Goal: Task Accomplishment & Management: Manage account settings

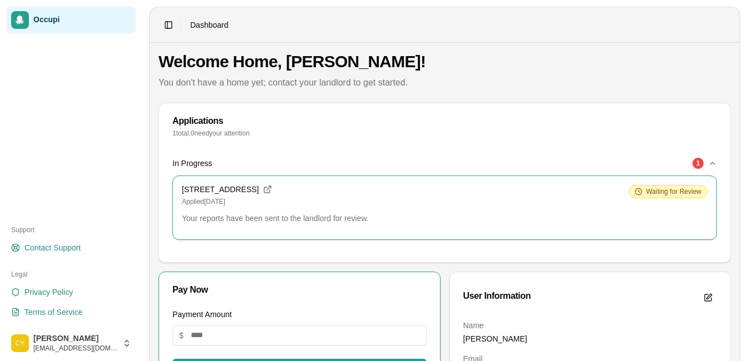
click at [713, 160] on icon "button" at bounding box center [712, 163] width 9 height 9
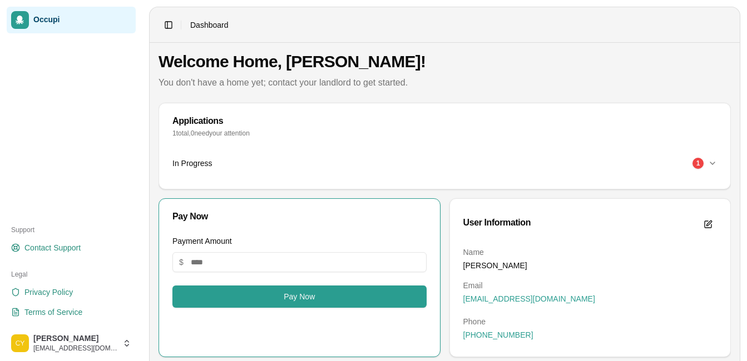
click at [710, 160] on icon "button" at bounding box center [712, 163] width 9 height 9
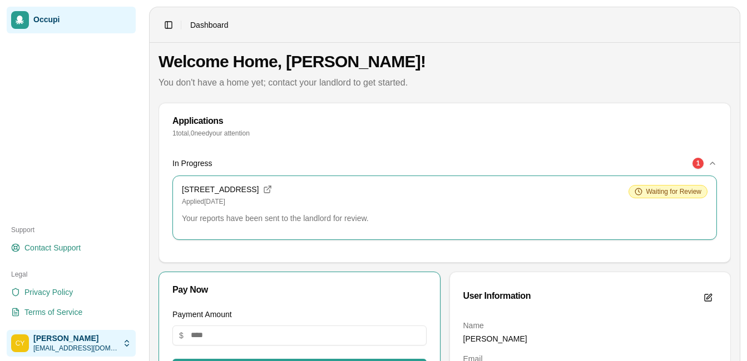
click at [126, 339] on html "Occupi Support Contact Support Legal Privacy Policy Terms of Service [PERSON_NA…" at bounding box center [373, 180] width 747 height 361
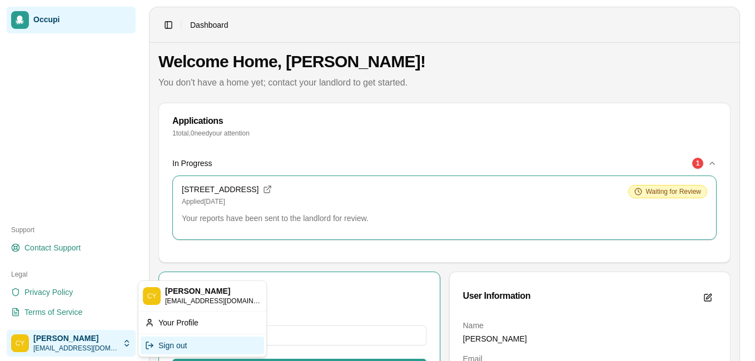
click at [159, 350] on div "Sign out" at bounding box center [202, 346] width 123 height 18
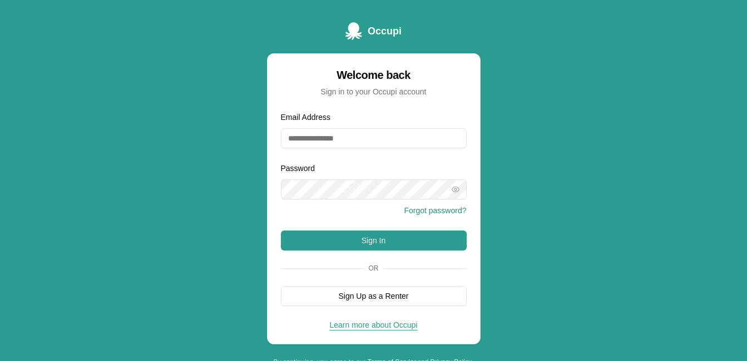
click at [325, 122] on div "Email Address" at bounding box center [374, 130] width 186 height 38
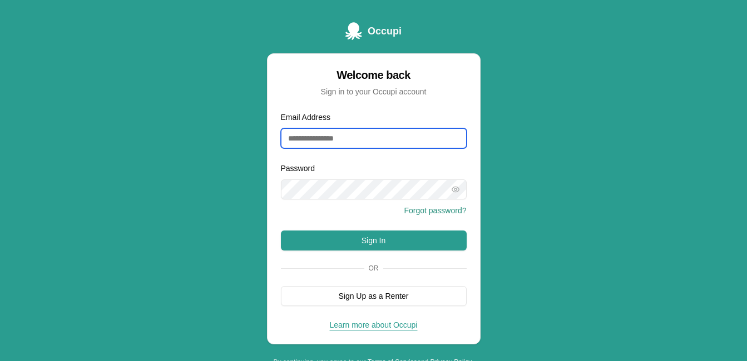
click at [330, 140] on input "Email Address" at bounding box center [374, 138] width 186 height 20
type input "**********"
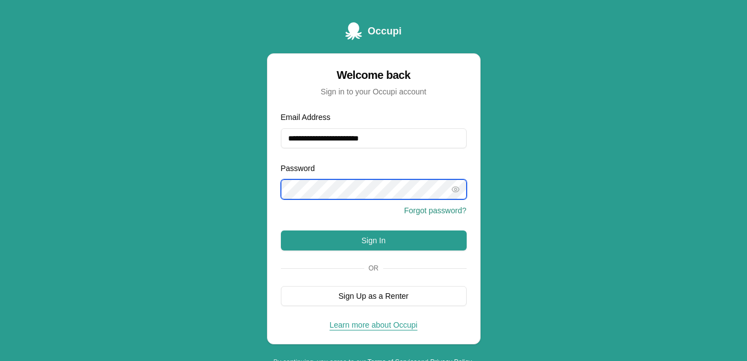
click at [281, 231] on button "Sign In" at bounding box center [374, 241] width 186 height 20
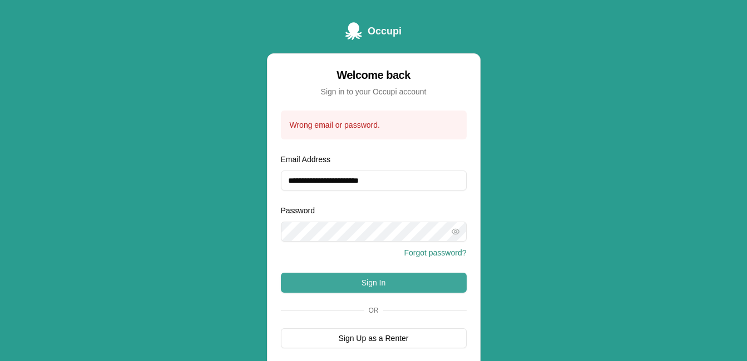
click at [340, 278] on button "Sign In" at bounding box center [374, 283] width 186 height 20
